Goal: Information Seeking & Learning: Learn about a topic

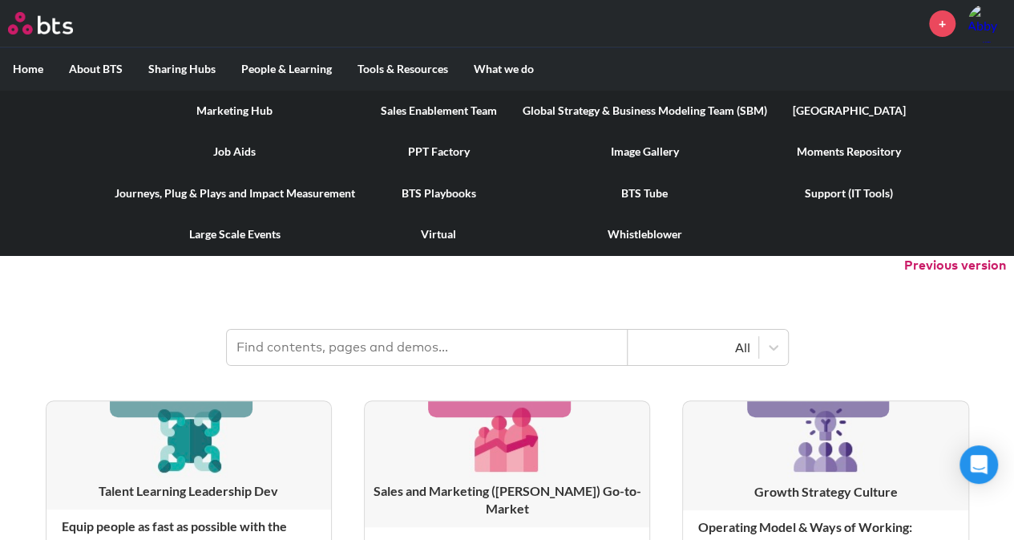
click at [300, 196] on link "Journeys, Plug & Plays and Impact Measurement" at bounding box center [235, 193] width 266 height 42
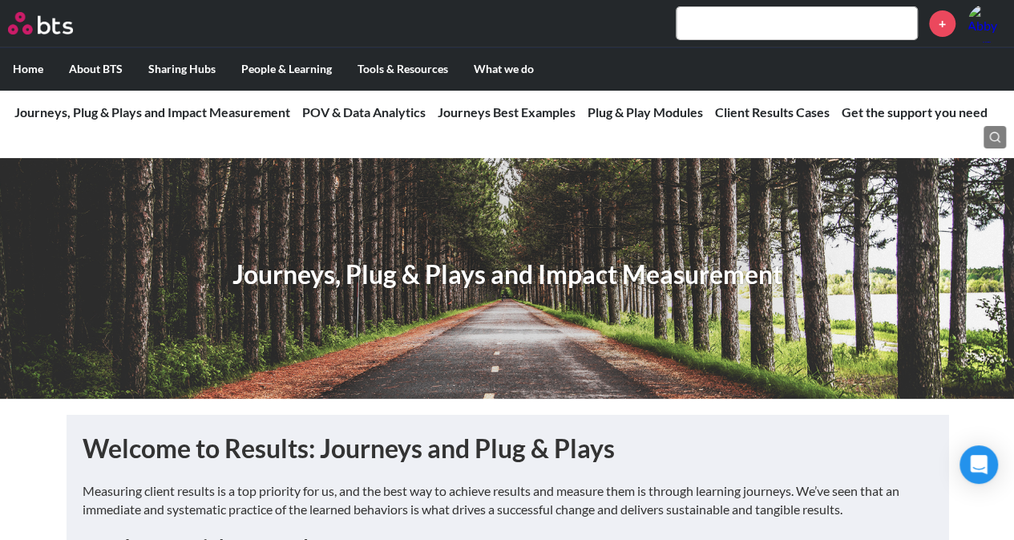
click at [746, 29] on input "text" at bounding box center [797, 23] width 241 height 32
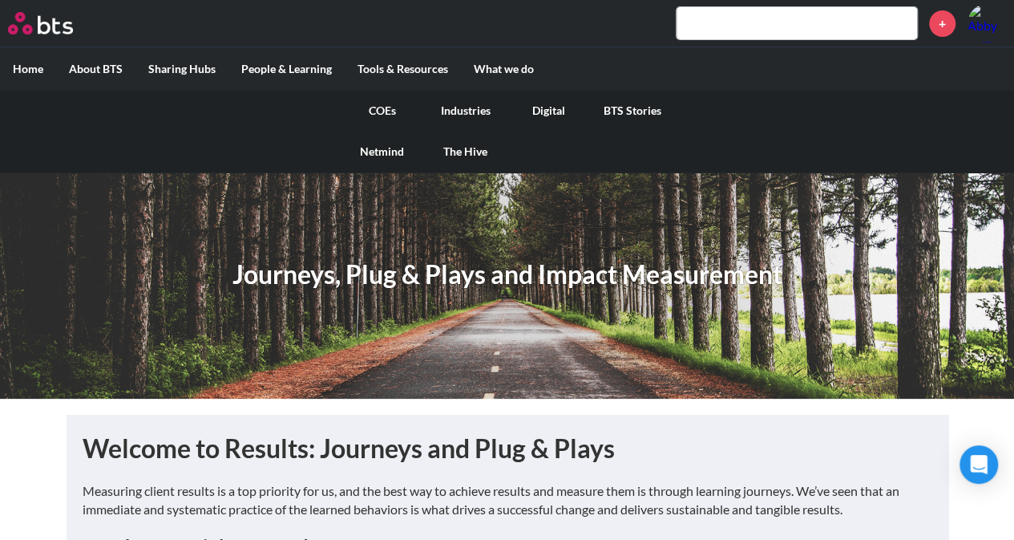
click at [390, 113] on link "COEs" at bounding box center [382, 111] width 83 height 42
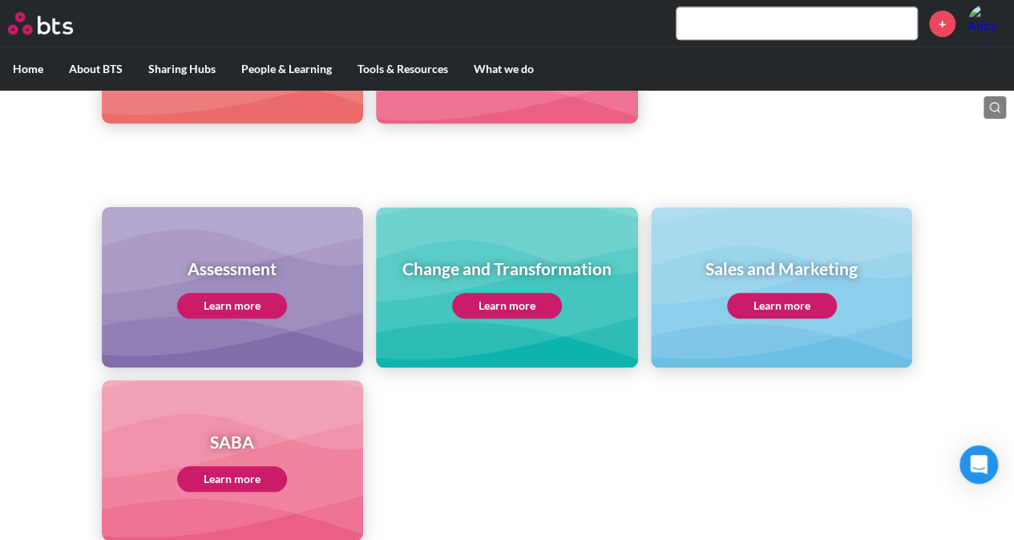
scroll to position [641, 0]
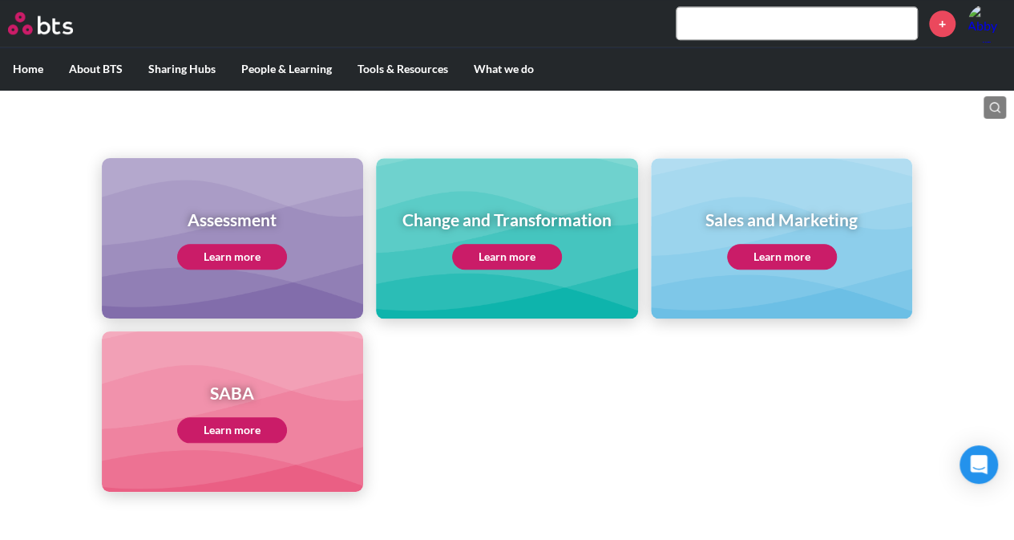
click at [492, 256] on link "Learn more" at bounding box center [507, 257] width 110 height 26
click at [526, 248] on link "Learn more" at bounding box center [507, 257] width 110 height 26
